Goal: Task Accomplishment & Management: Use online tool/utility

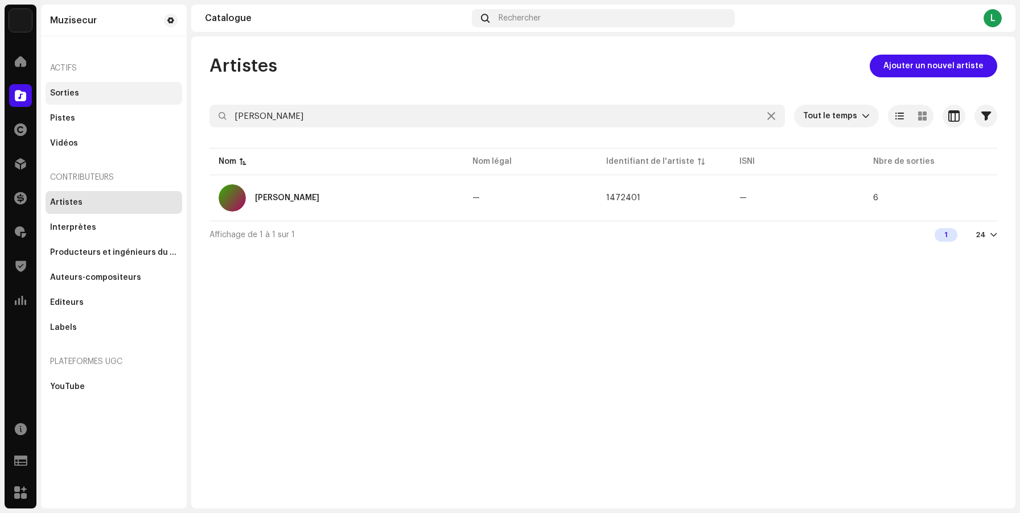
click at [75, 95] on div "Sorties" at bounding box center [64, 93] width 29 height 9
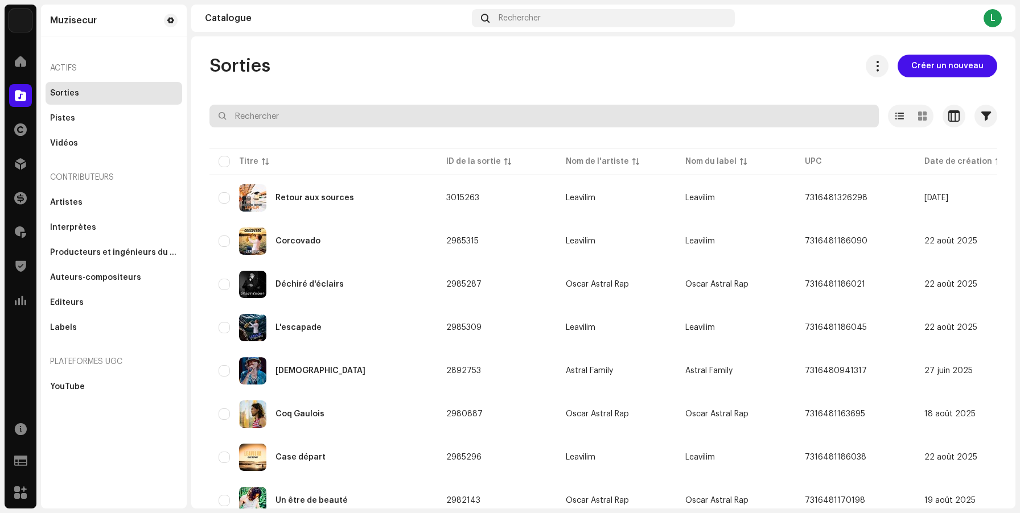
click at [315, 118] on input "text" at bounding box center [543, 116] width 669 height 23
type input "fast"
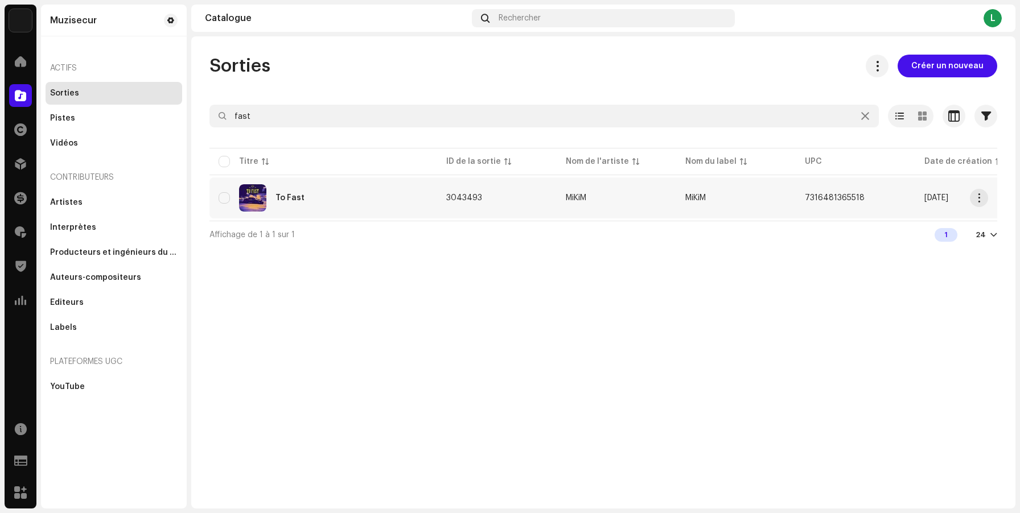
click at [326, 202] on div "To Fast" at bounding box center [323, 197] width 209 height 27
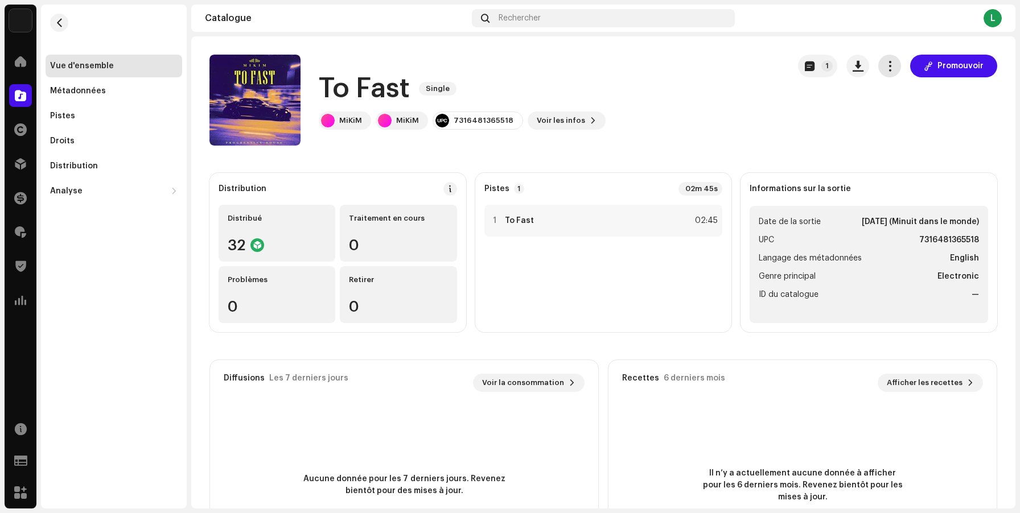
click at [884, 68] on span "button" at bounding box center [889, 65] width 11 height 9
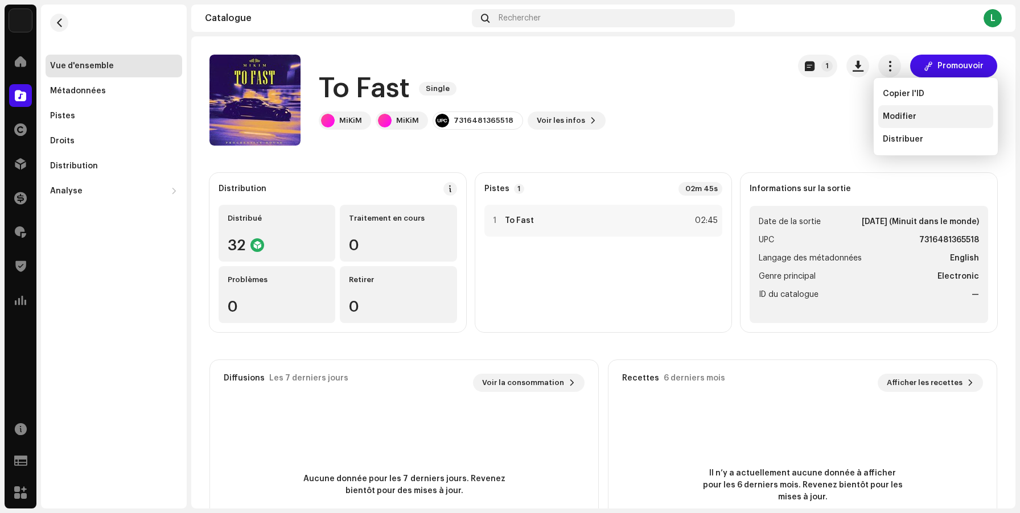
click at [896, 118] on span "Modifier" at bounding box center [900, 116] width 34 height 9
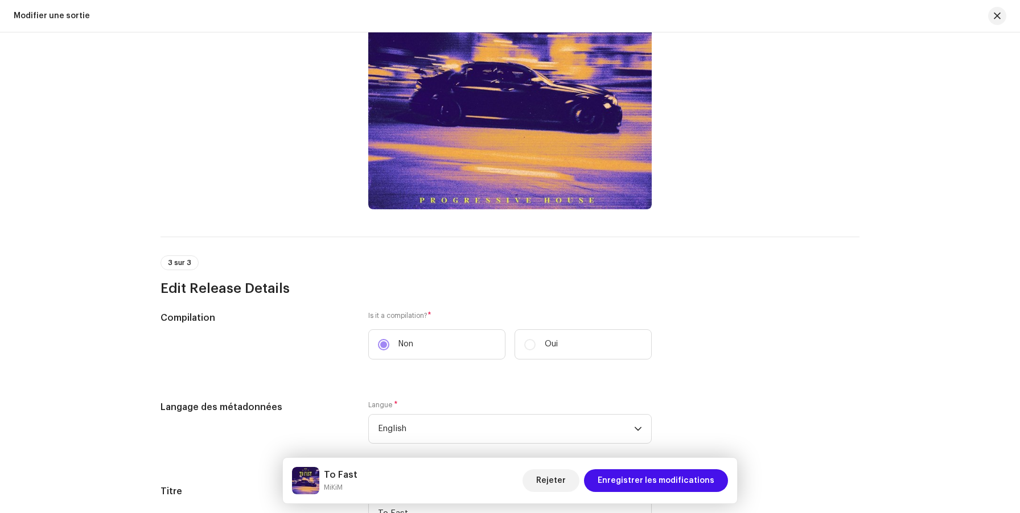
scroll to position [186, 0]
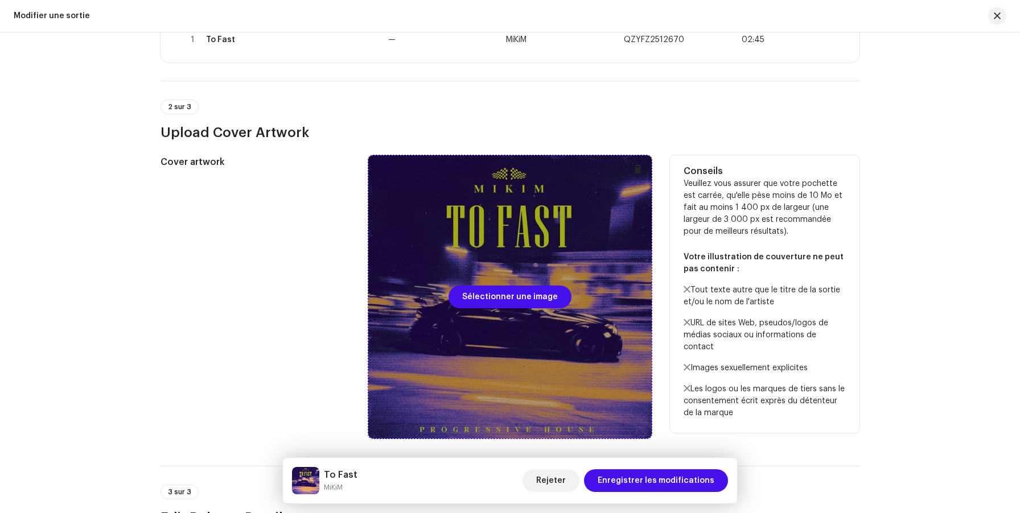
click at [484, 248] on div at bounding box center [509, 296] width 283 height 283
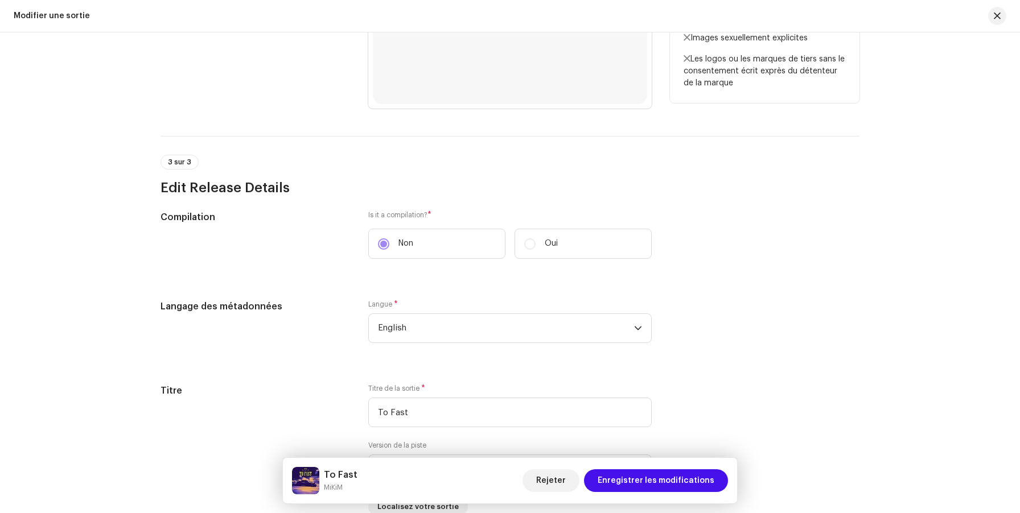
scroll to position [539, 0]
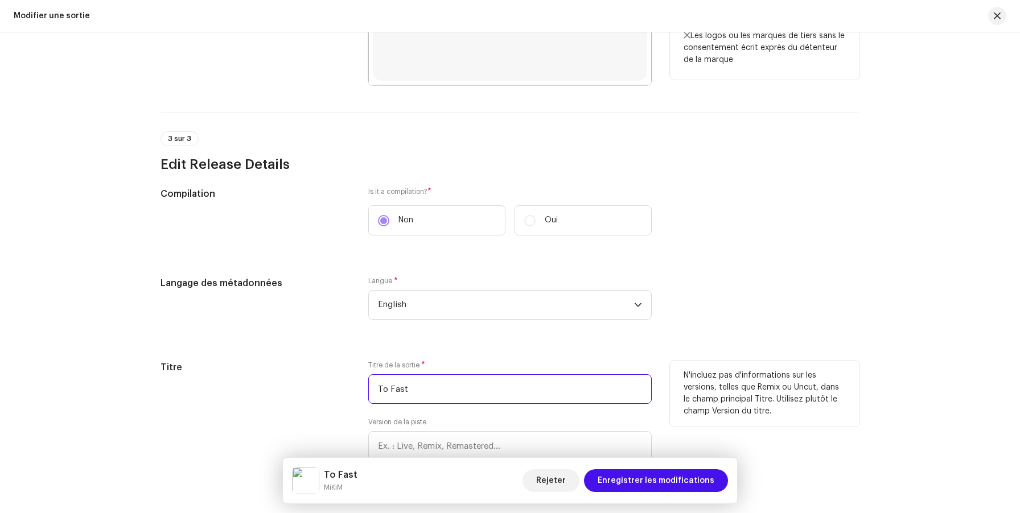
click at [383, 389] on input "To Fast" at bounding box center [509, 389] width 283 height 30
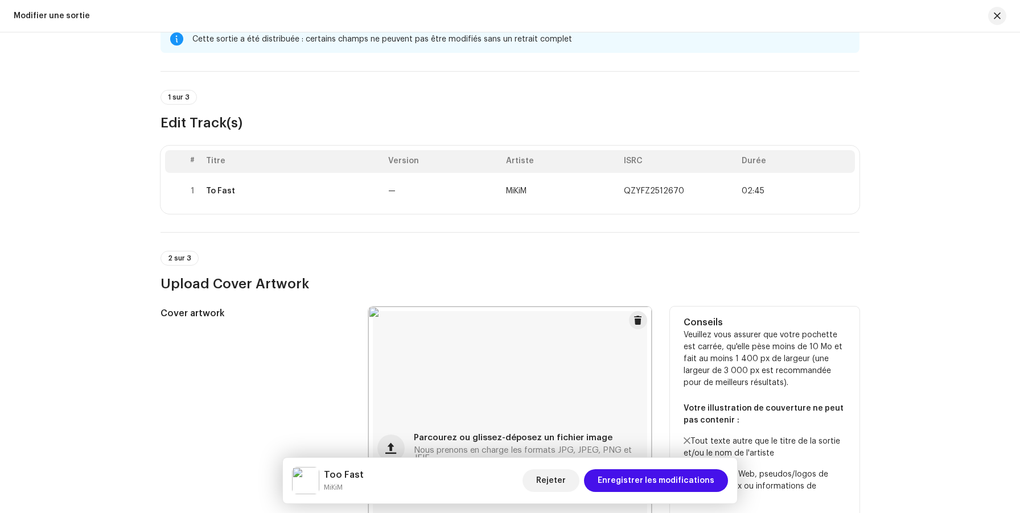
scroll to position [0, 0]
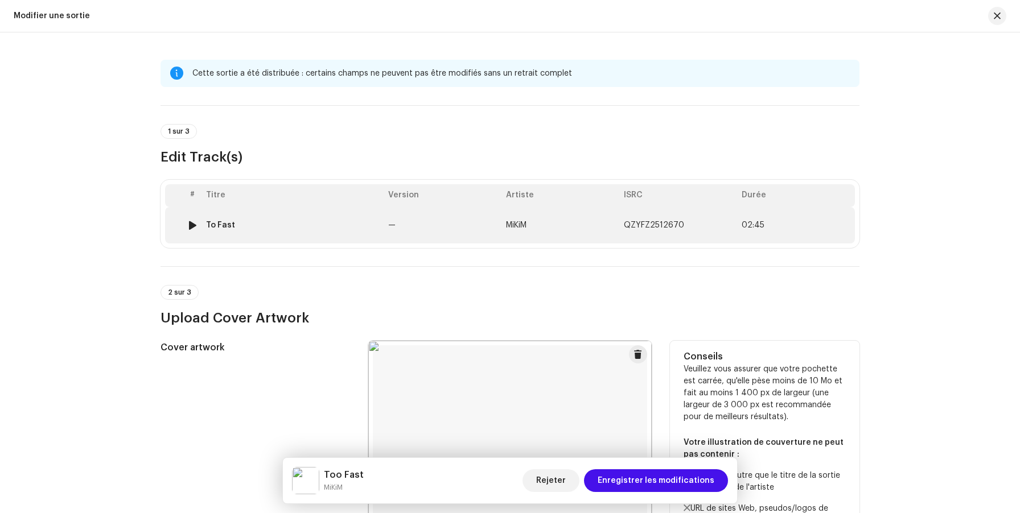
type input "Too Fast"
click at [355, 227] on div "To Fast" at bounding box center [292, 225] width 173 height 9
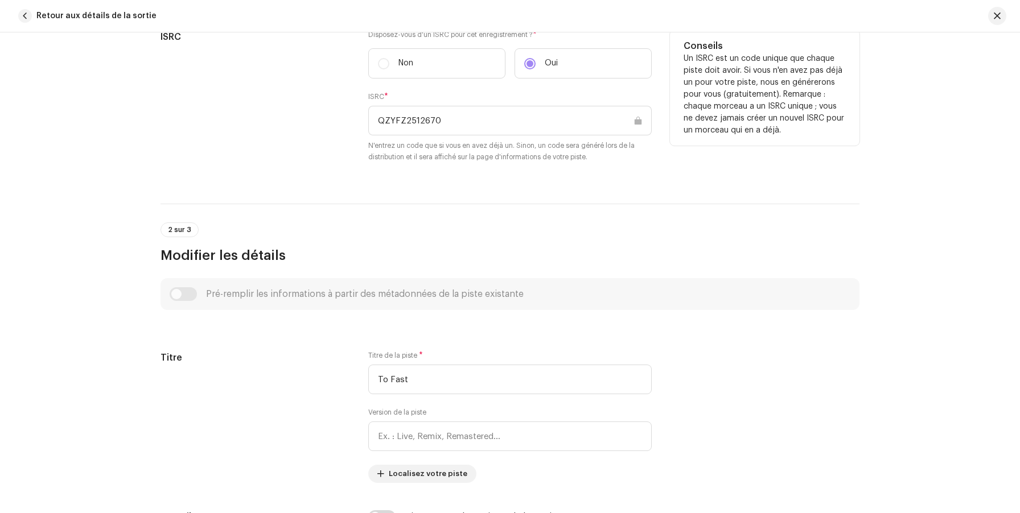
scroll to position [278, 0]
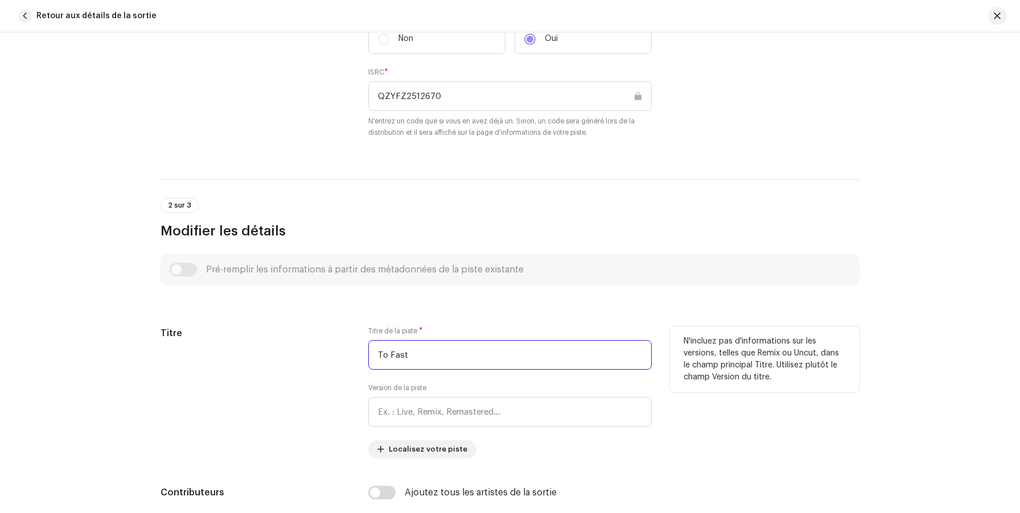
click at [384, 355] on input "To Fast" at bounding box center [509, 355] width 283 height 30
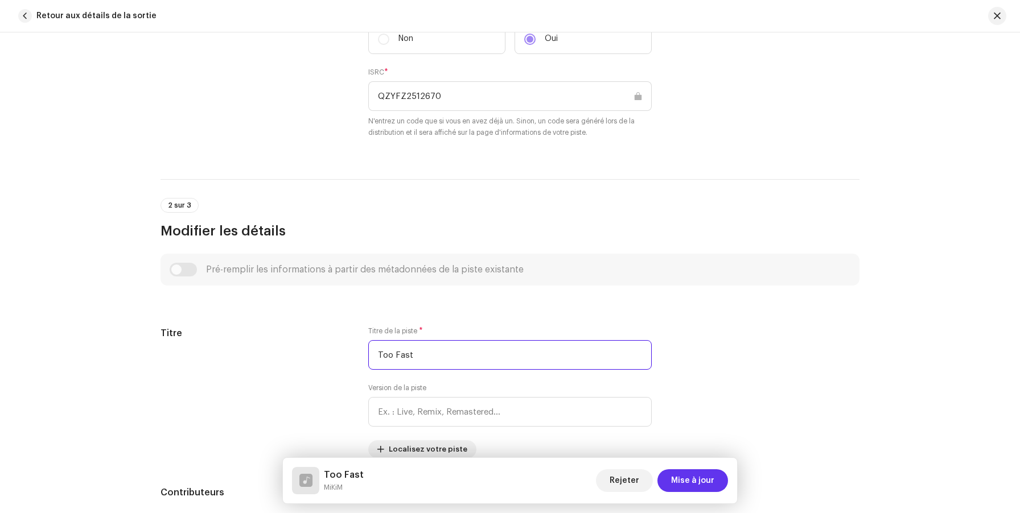
type input "Too Fast"
click at [695, 483] on span "Mise à jour" at bounding box center [692, 481] width 43 height 23
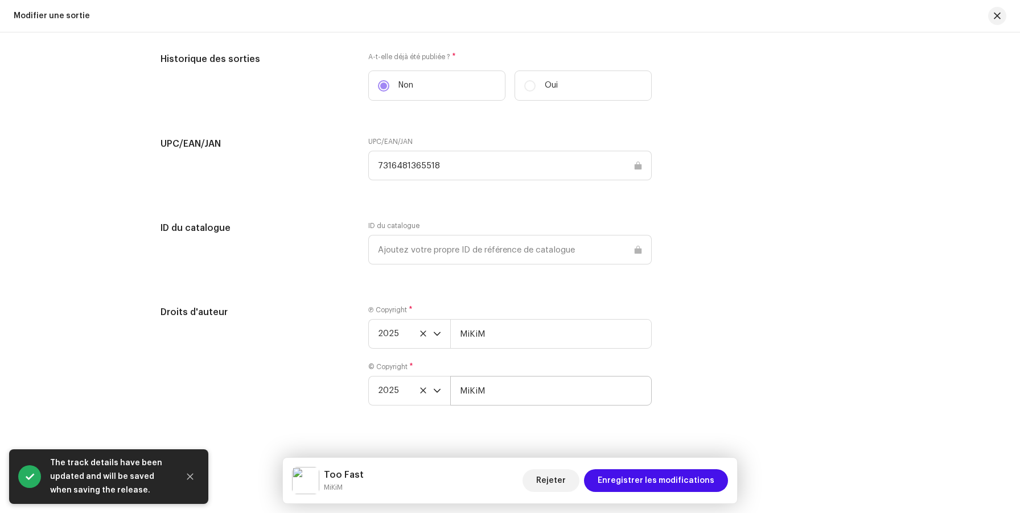
scroll to position [1781, 0]
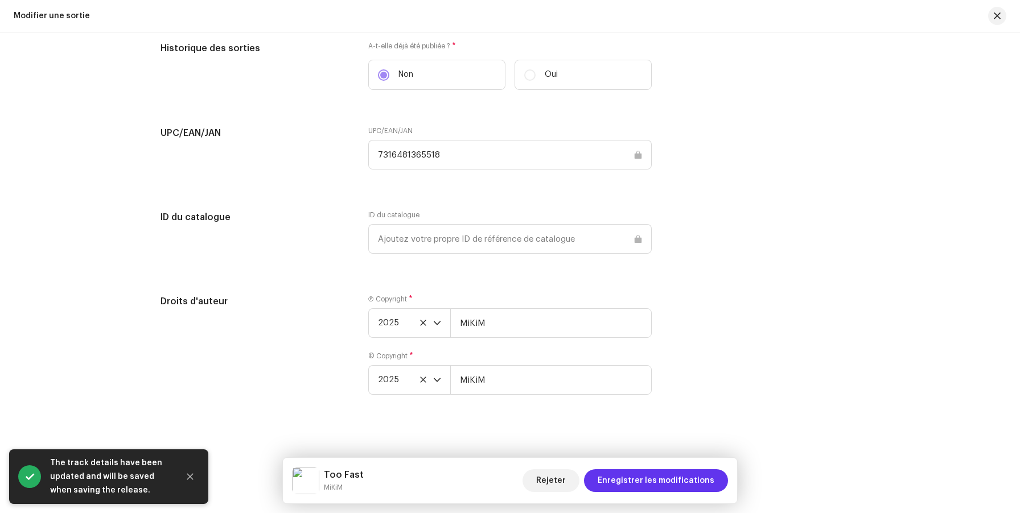
click at [656, 483] on span "Enregistrer les modifications" at bounding box center [656, 481] width 117 height 23
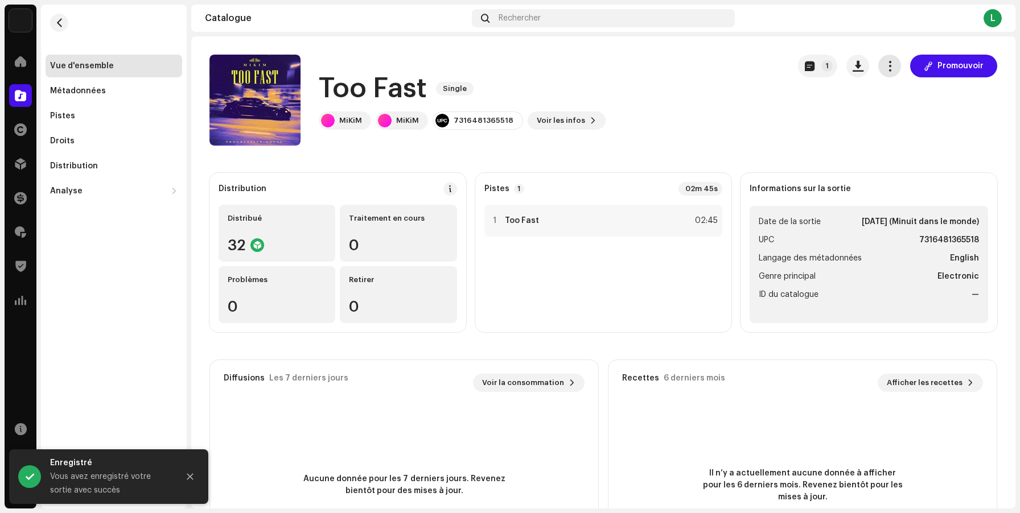
click at [880, 72] on button "button" at bounding box center [889, 66] width 23 height 23
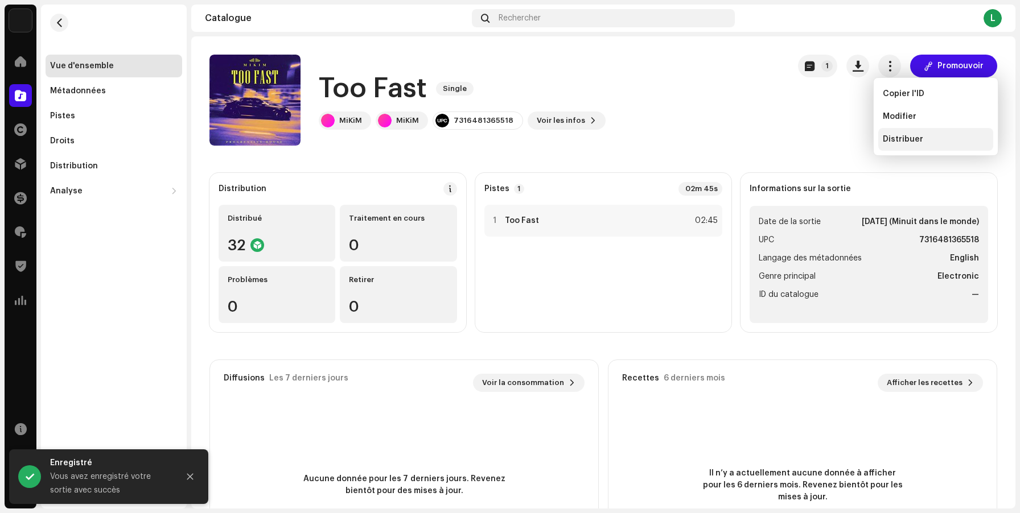
click at [889, 138] on span "Distribuer" at bounding box center [903, 139] width 40 height 9
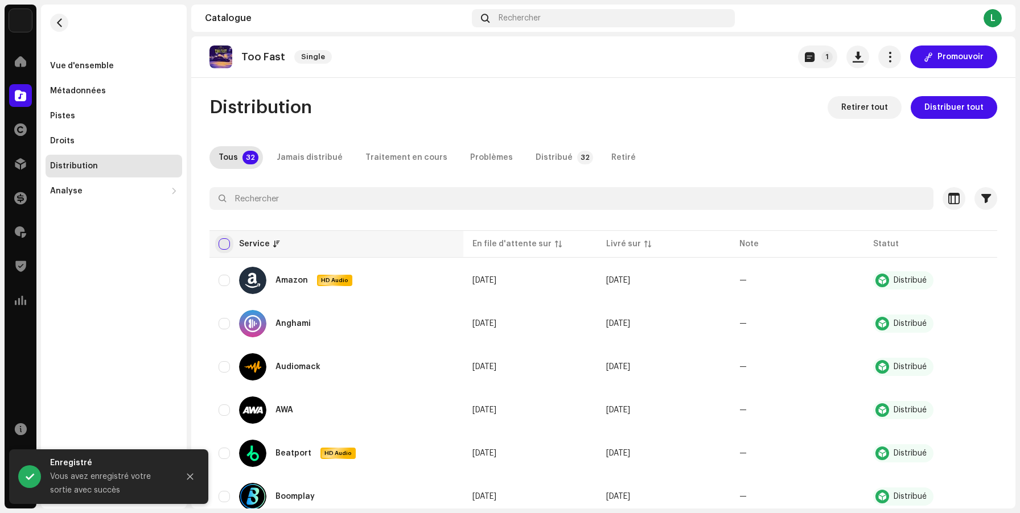
click at [223, 244] on input "checkbox" at bounding box center [224, 243] width 11 height 11
checkbox input "true"
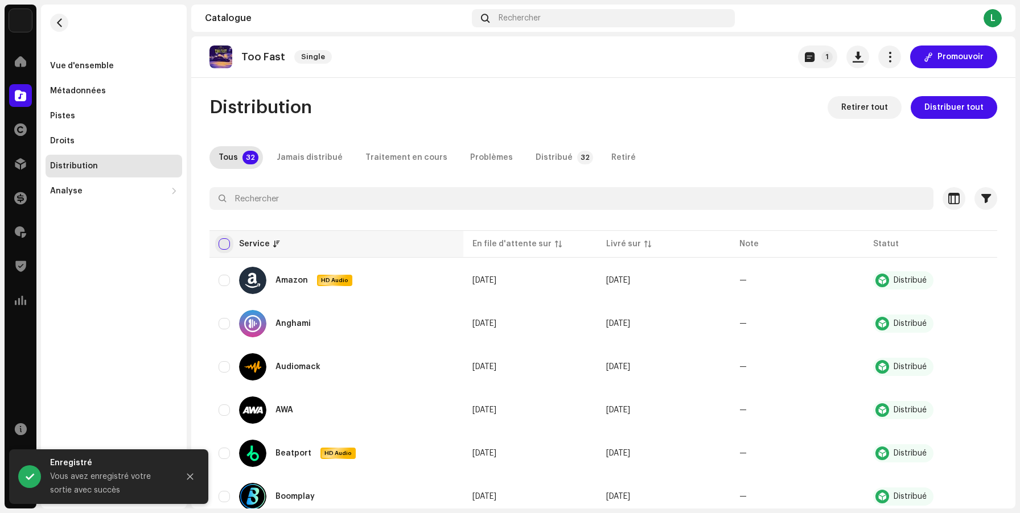
checkbox input "true"
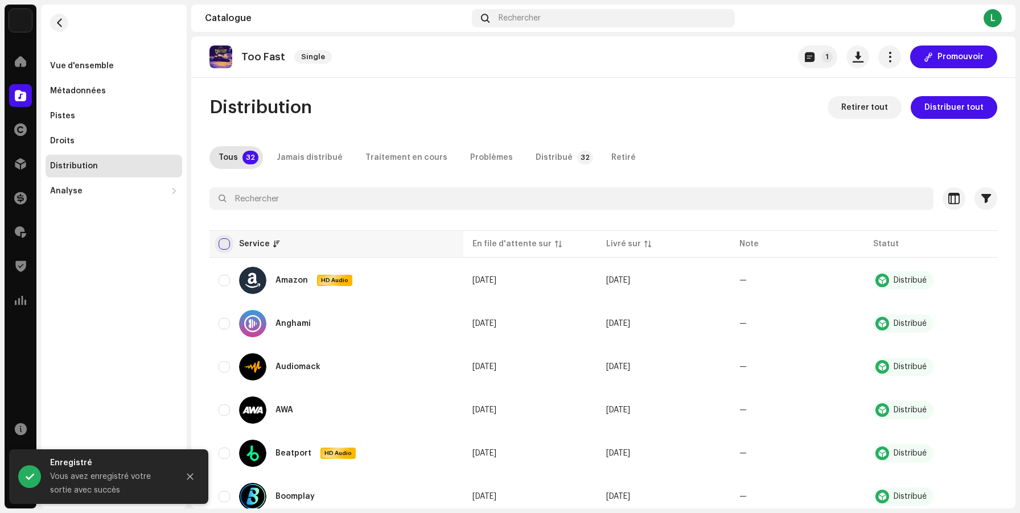
checkbox input "true"
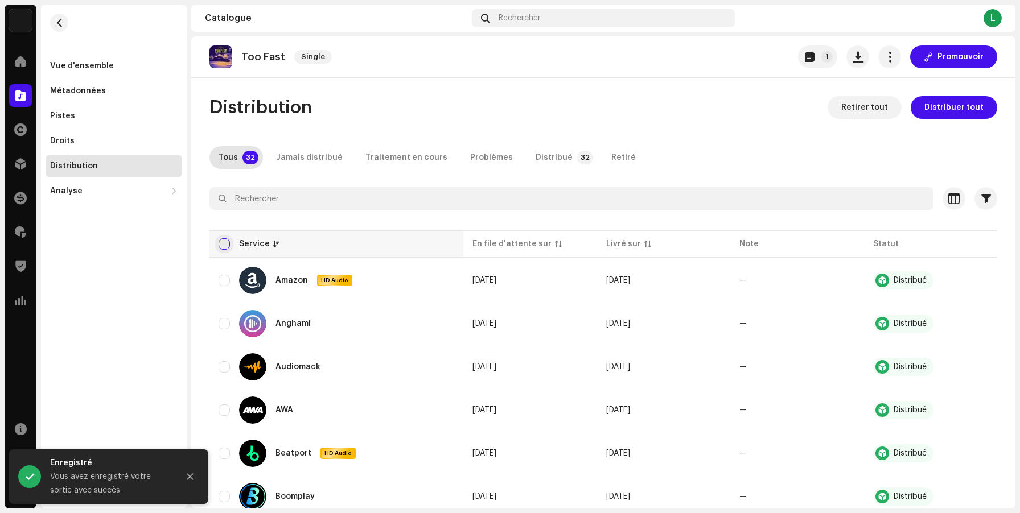
checkbox input "true"
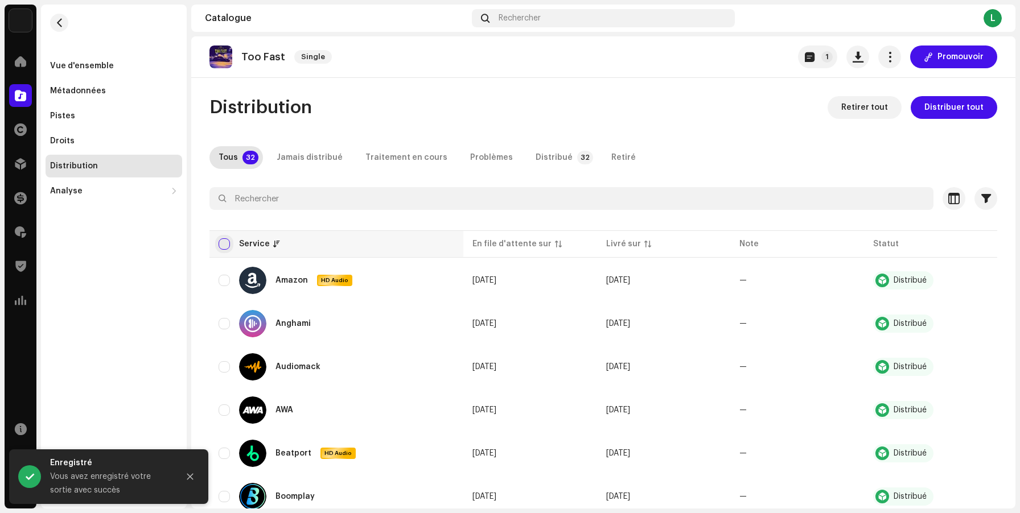
checkbox input "true"
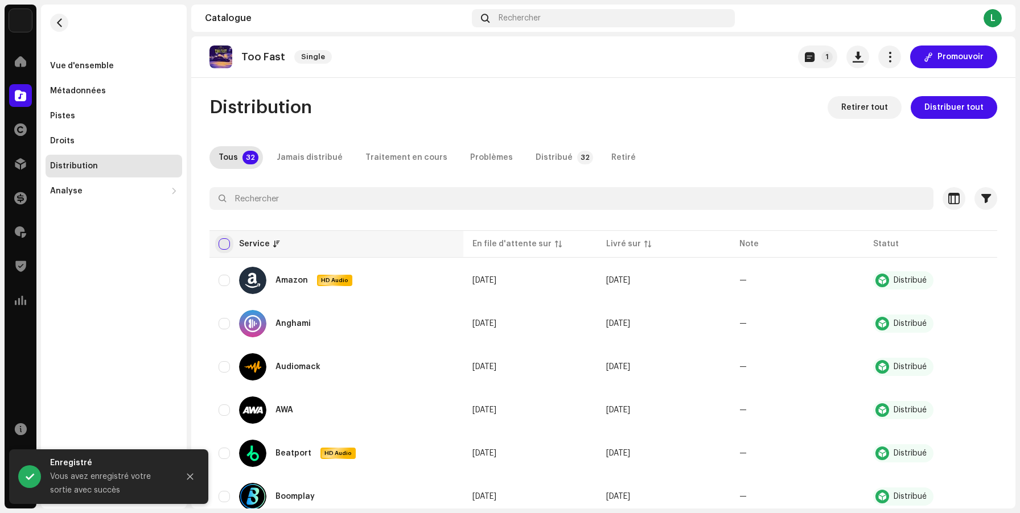
checkbox input "true"
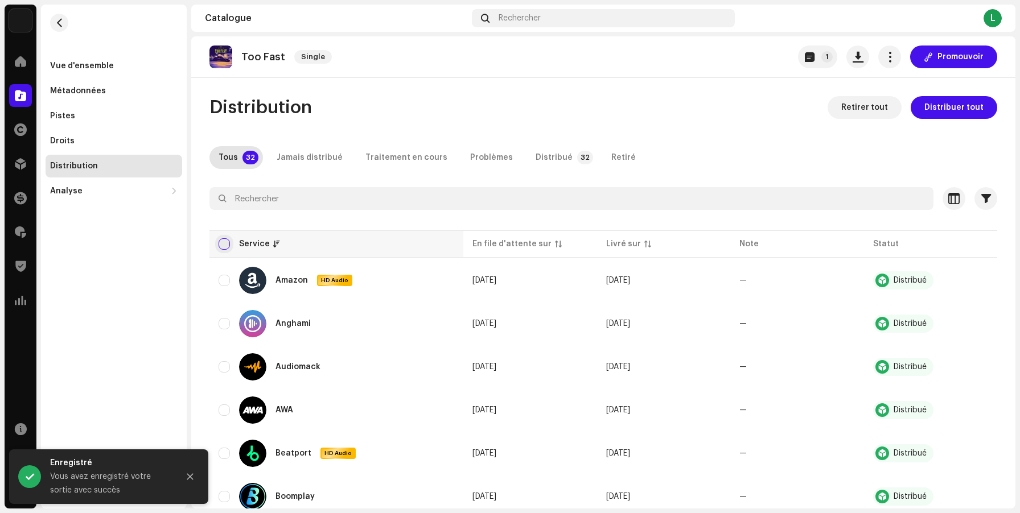
checkbox input "true"
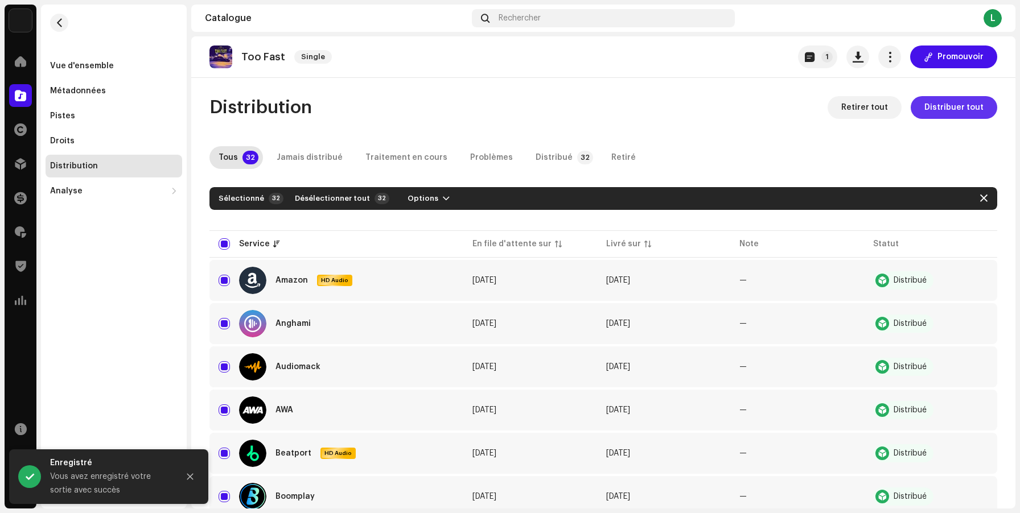
click at [949, 107] on span "Distribuer tout" at bounding box center [953, 107] width 59 height 23
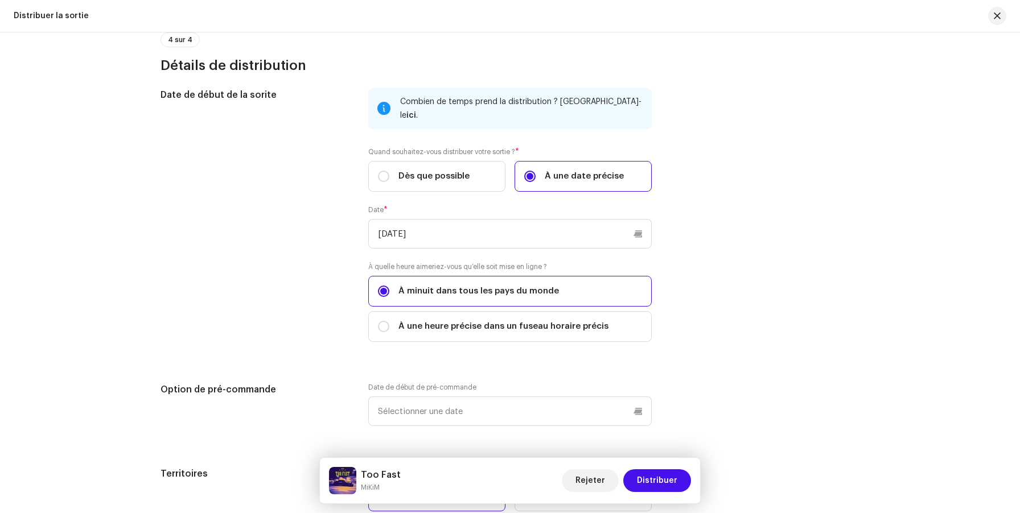
scroll to position [1978, 0]
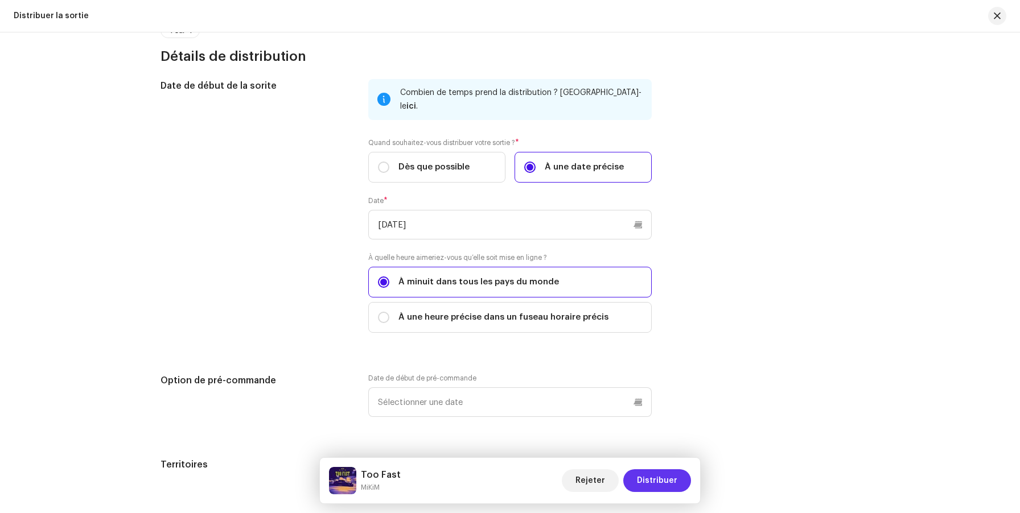
click at [661, 480] on span "Distribuer" at bounding box center [657, 481] width 40 height 23
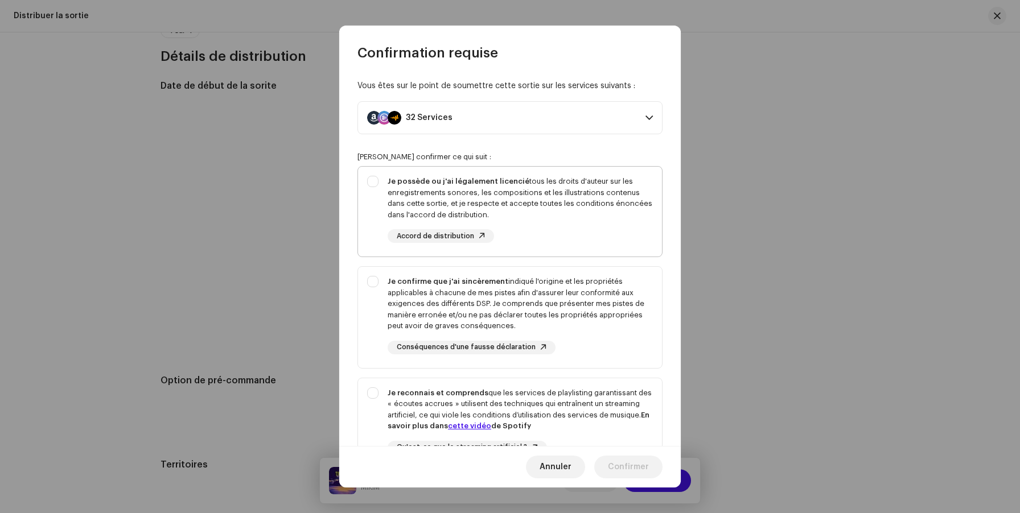
click at [374, 183] on div "Je possède ou j'ai légalement licencié tous les droits d'auteur sur les enregis…" at bounding box center [510, 209] width 304 height 85
checkbox input "true"
click at [376, 286] on div "Je confirme que j'ai sincèrement indiqué l'origine et les propriétés applicable…" at bounding box center [510, 315] width 304 height 97
checkbox input "true"
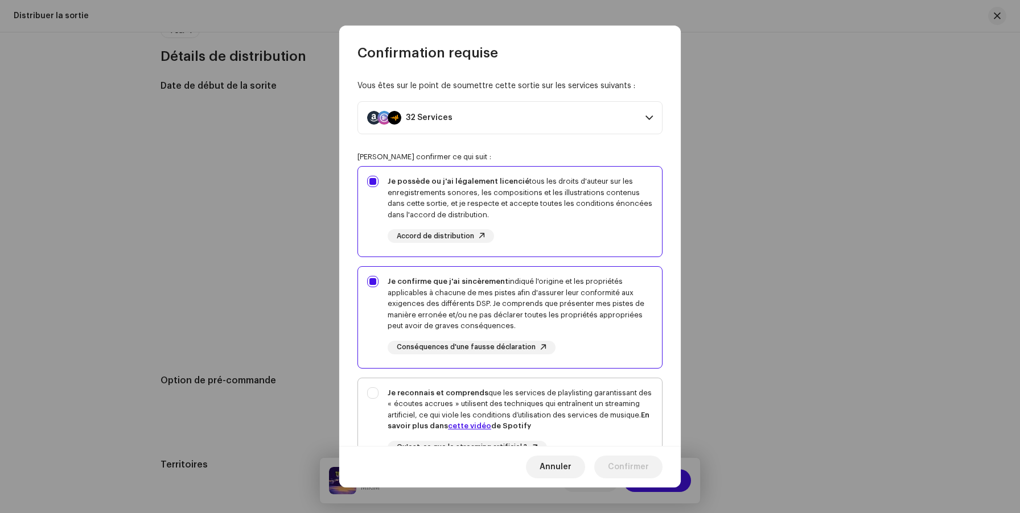
click at [373, 388] on div "Je reconnais et comprends que les services de playlisting garantissant des « éc…" at bounding box center [510, 430] width 304 height 104
checkbox input "true"
click at [624, 462] on span "Confirmer" at bounding box center [628, 467] width 41 height 23
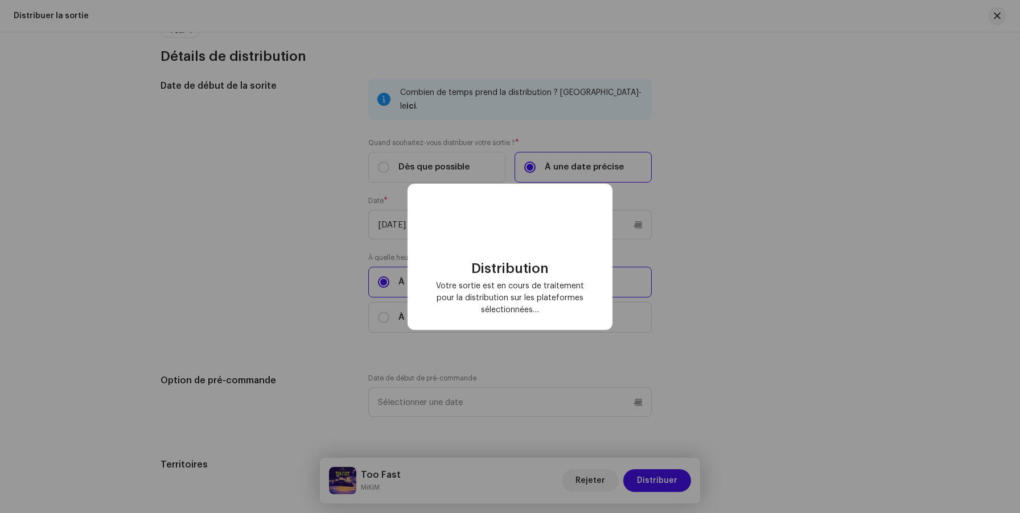
checkbox input "false"
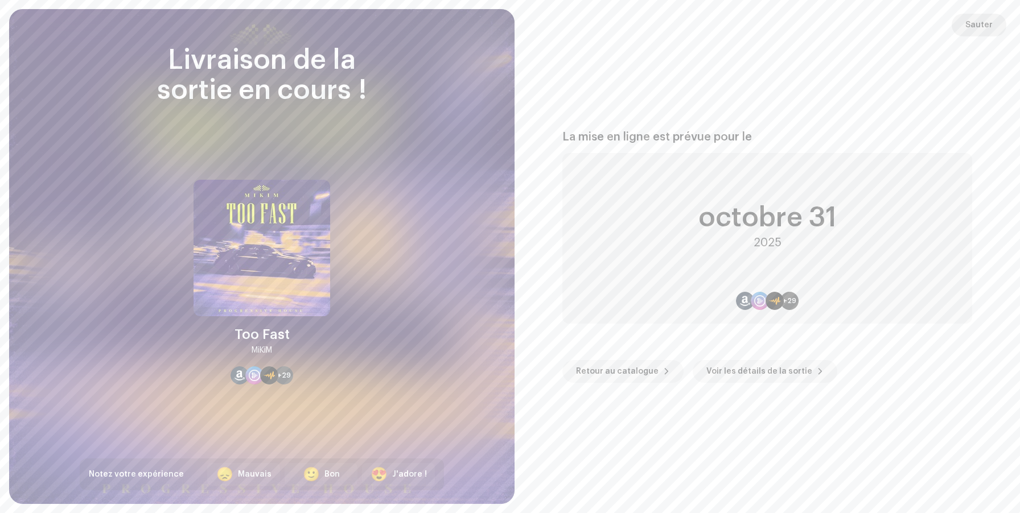
click at [987, 24] on span "Sauter" at bounding box center [978, 25] width 27 height 23
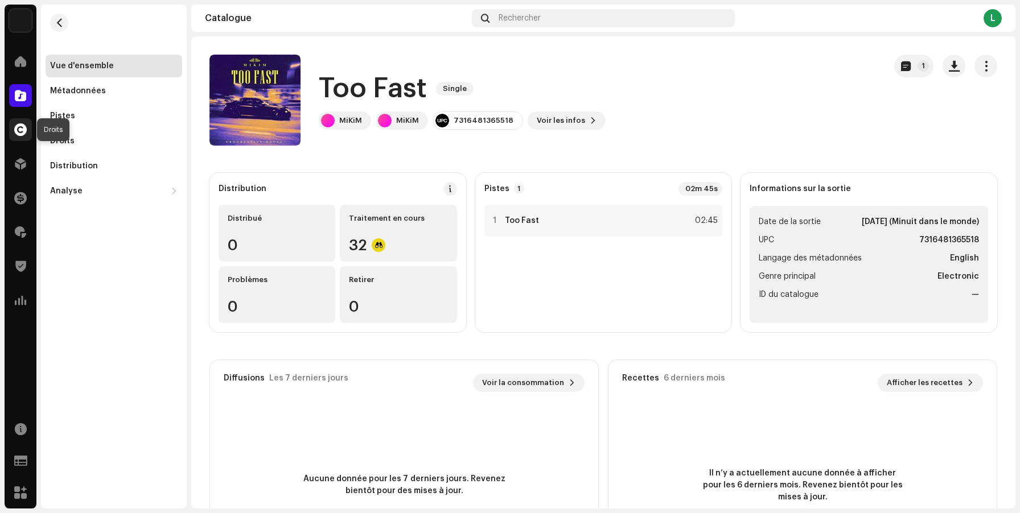
click at [23, 130] on span at bounding box center [20, 129] width 13 height 9
click at [20, 162] on span at bounding box center [20, 163] width 11 height 9
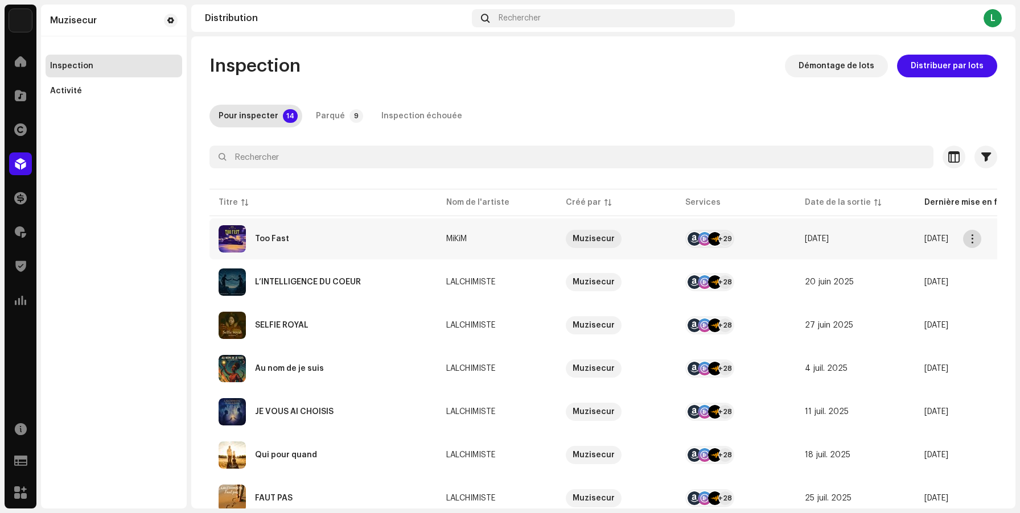
click at [973, 237] on span "button" at bounding box center [972, 238] width 9 height 9
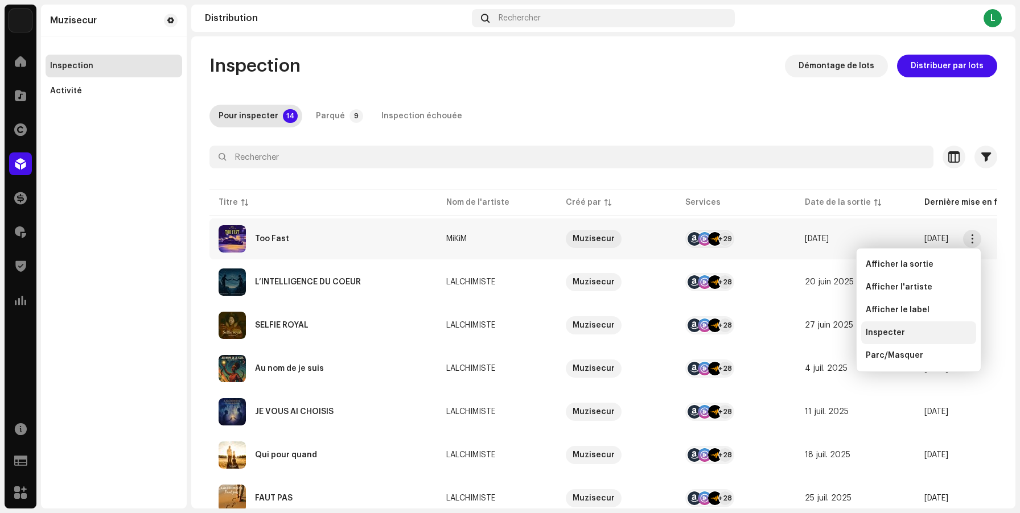
click at [908, 330] on div "Inspecter" at bounding box center [919, 332] width 106 height 9
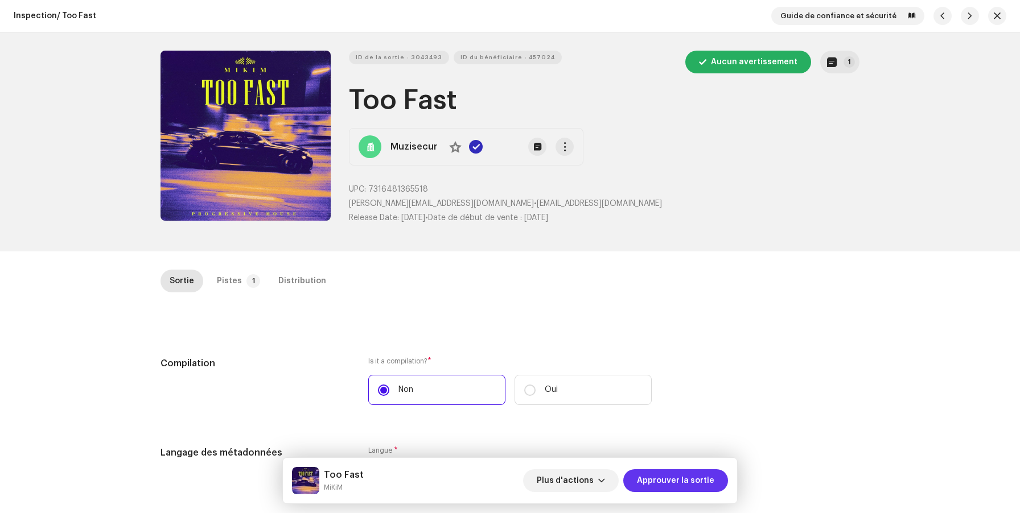
click at [668, 470] on span "Approuver la sortie" at bounding box center [675, 481] width 77 height 23
